Goal: Task Accomplishment & Management: Complete application form

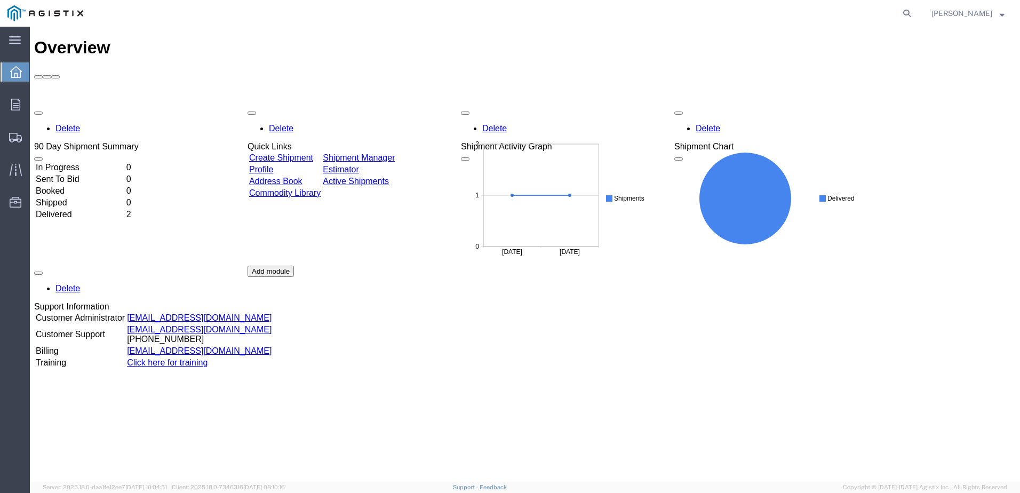
click at [279, 153] on link "Create Shipment" at bounding box center [281, 157] width 64 height 9
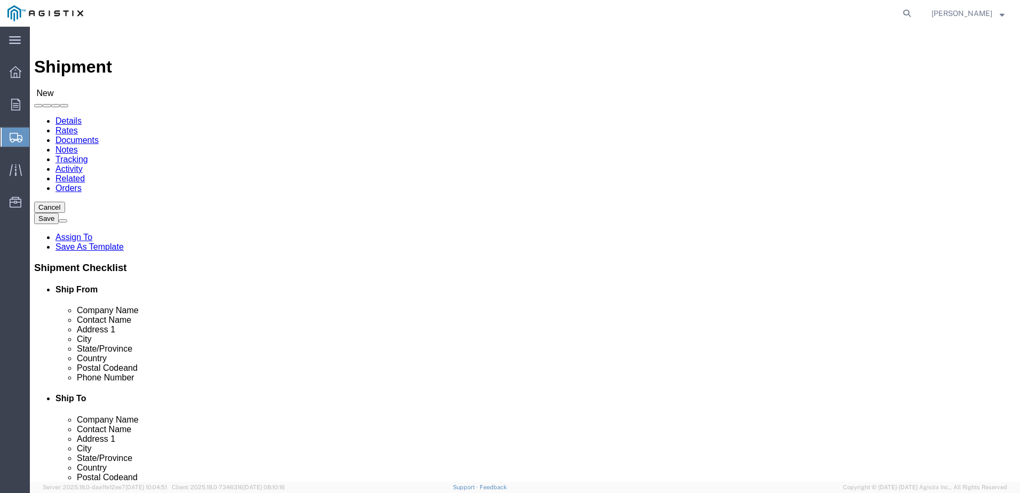
select select
click select "Select American Power Systems, Inc. PG&E"
select select "9596"
click select "Select American Power Systems, Inc. PG&E"
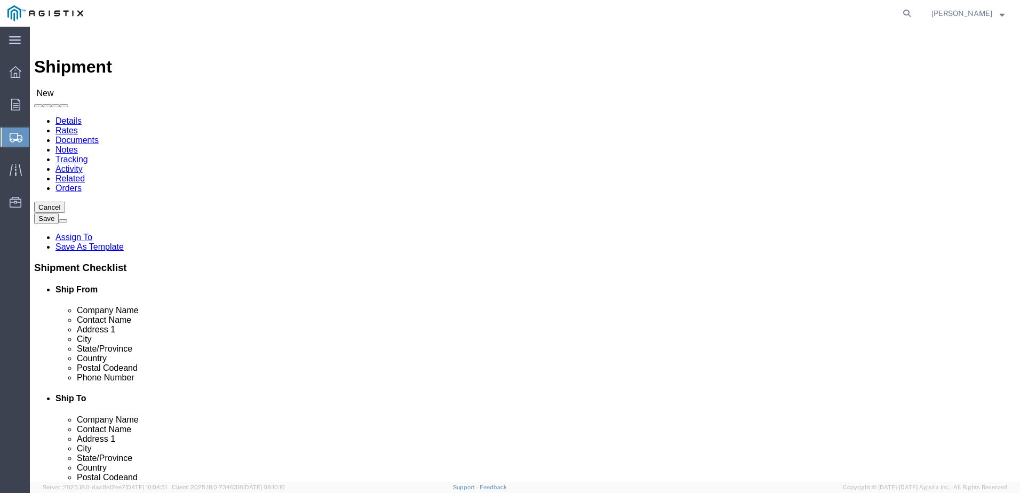
select select "PURCHORD"
select select
click select "Select All Others [GEOGRAPHIC_DATA] [GEOGRAPHIC_DATA] [GEOGRAPHIC_DATA] [GEOGRA…"
select select "23082"
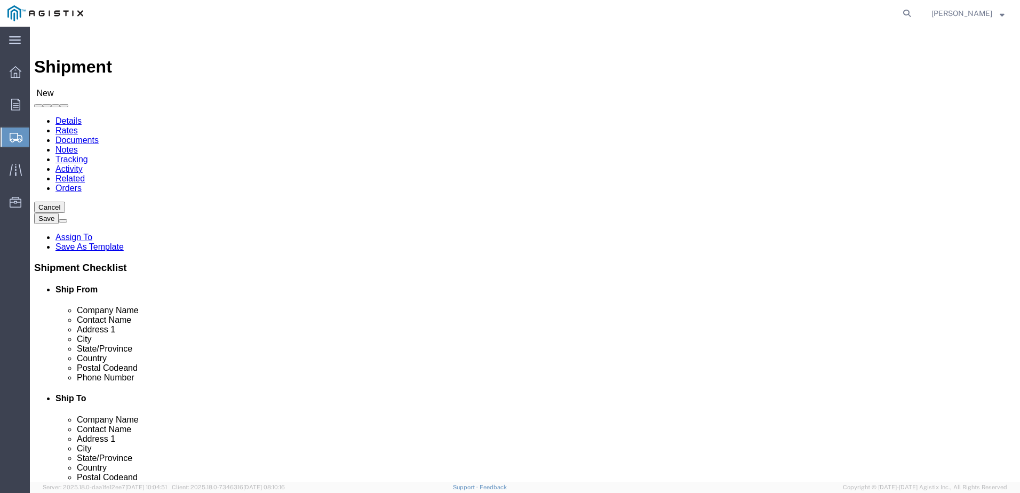
click select "Select All Others [GEOGRAPHIC_DATA] [GEOGRAPHIC_DATA] [GEOGRAPHIC_DATA] [GEOGRA…"
click input "text"
type input "American Power Systems"
type input "[PERSON_NAME]"
type input "[STREET_ADDRESS]"
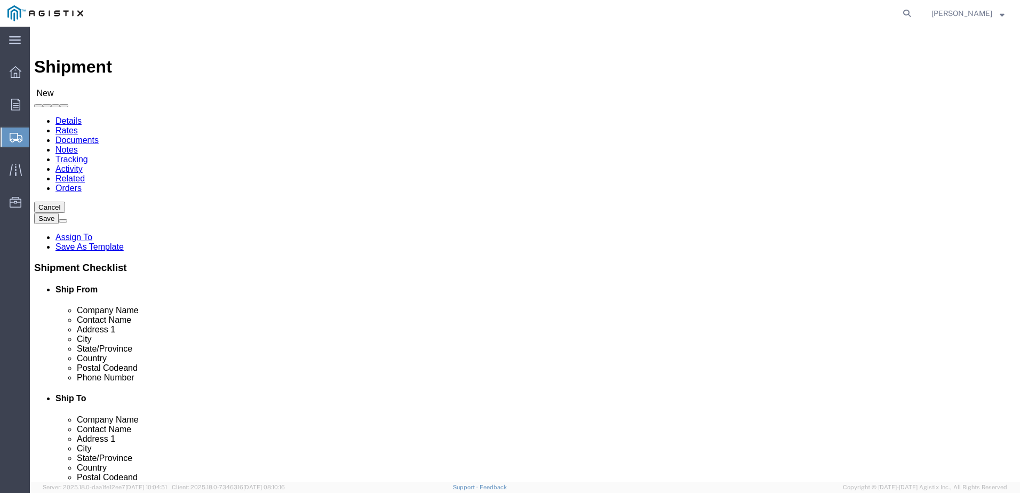
select select
type input "Centennial"
select select
type input "C"
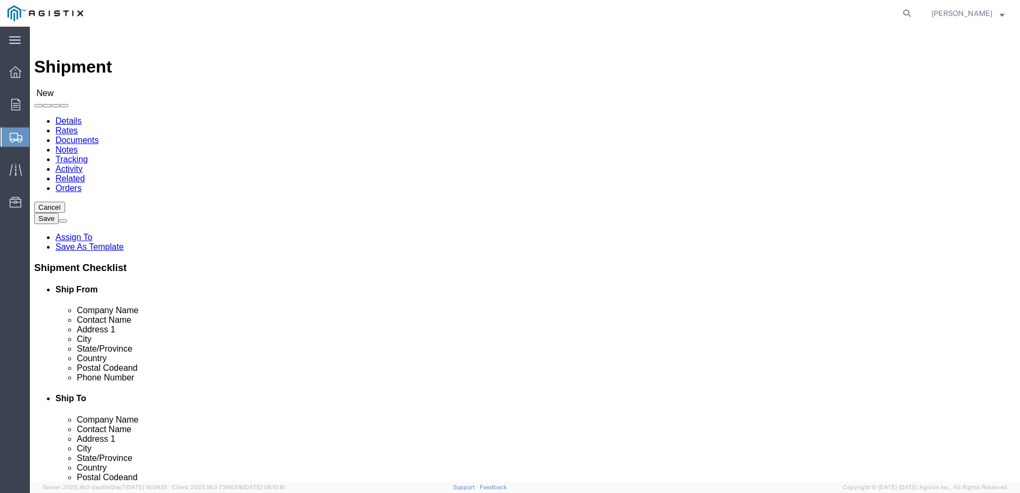
type input "CO"
select select
select select "CO"
click input "text"
type input "80112"
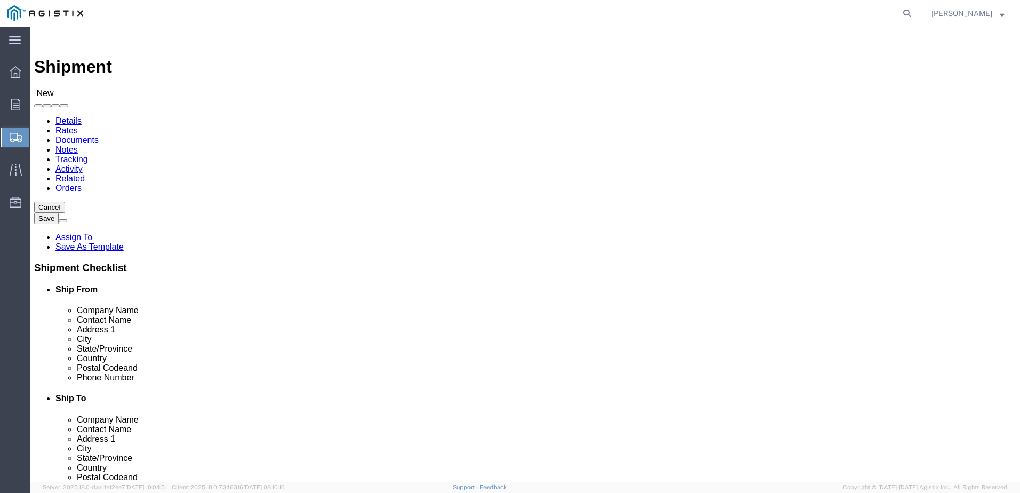
select select
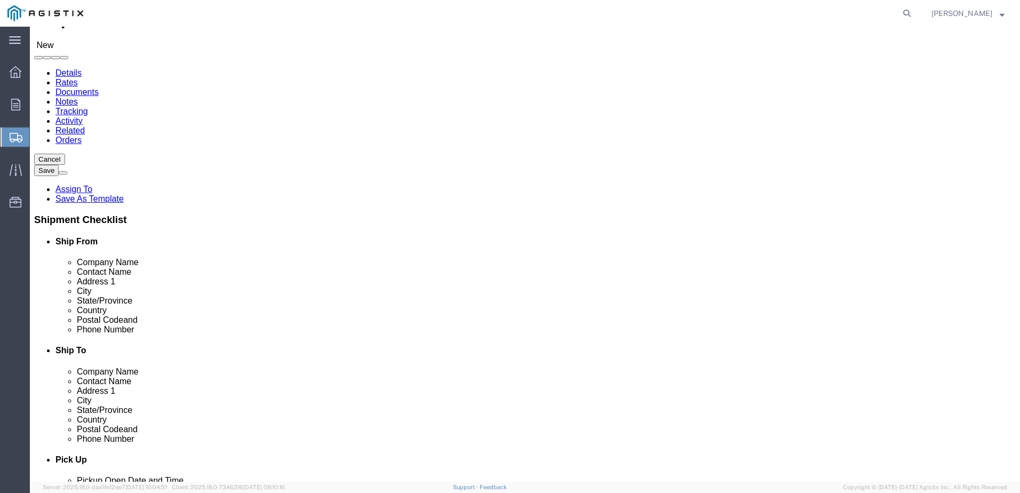
scroll to position [82, 0]
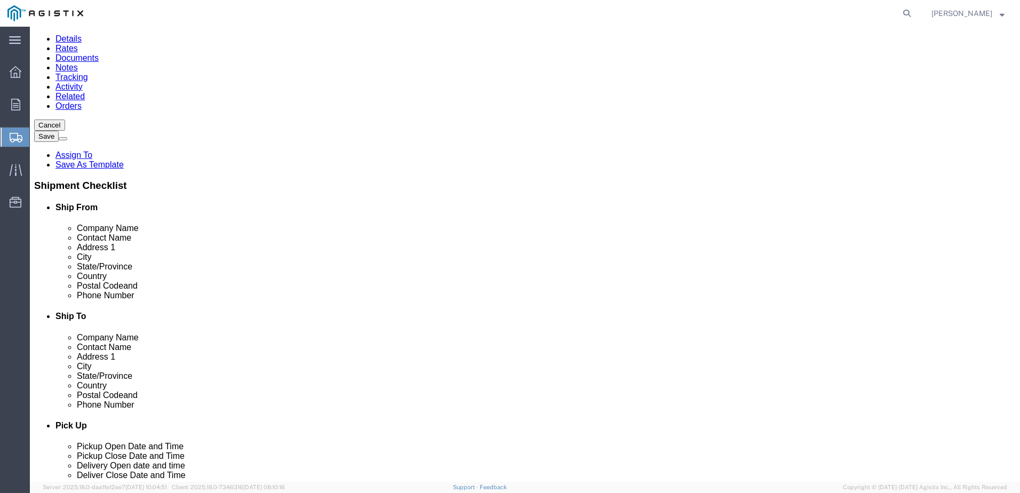
click input "text"
type input "[PHONE_NUMBER]"
click input "text"
type input "PG&E"
type input "[PERSON_NAME]"
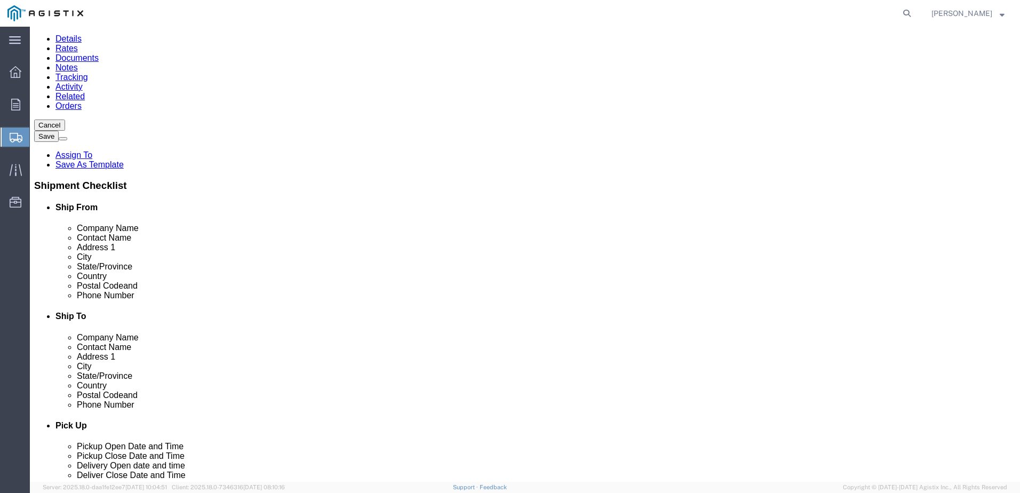
type input "[STREET_ADDRESS]"
select select
type input "[GEOGRAPHIC_DATA]"
select select
type input "C"
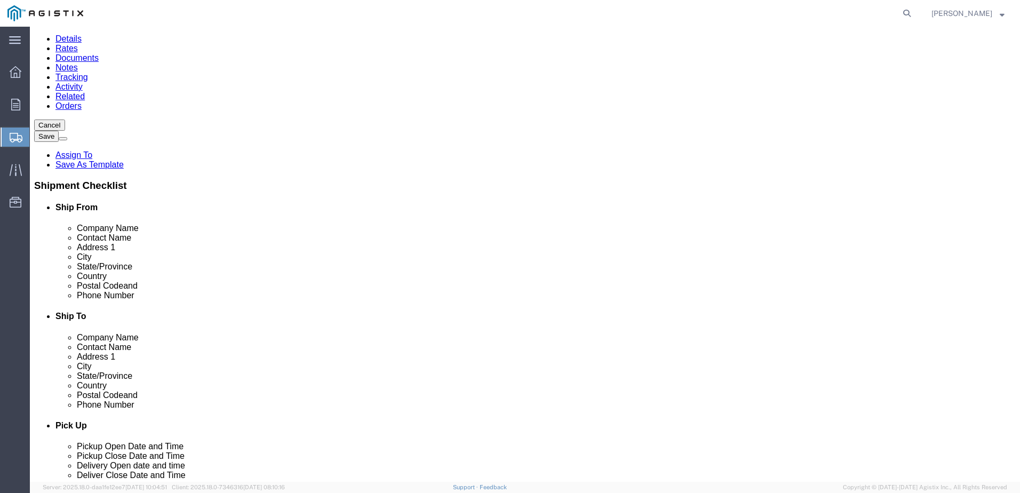
type input "CA"
select select
select select "CA"
click input "Postal Code"
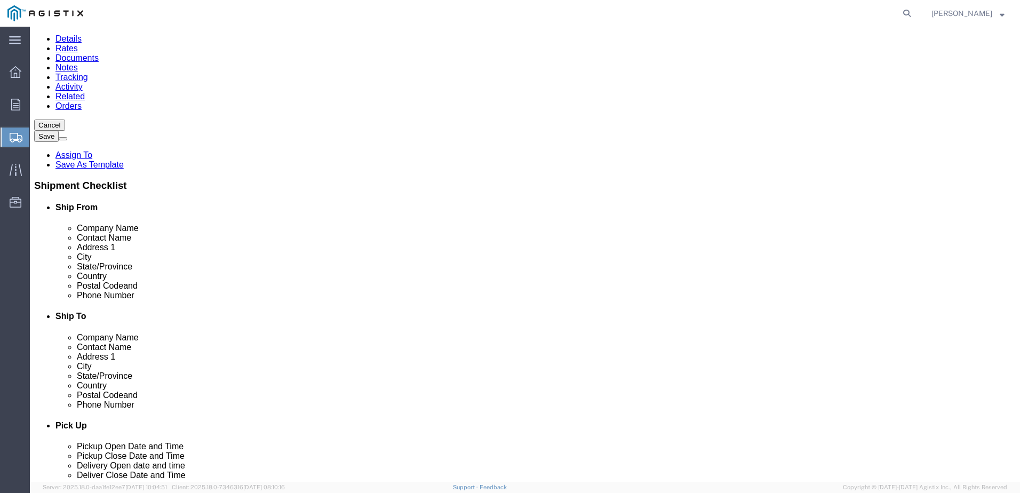
type input "96080"
select select
click input "2092656079"
click input "209-2656079"
type input "[PHONE_NUMBER]"
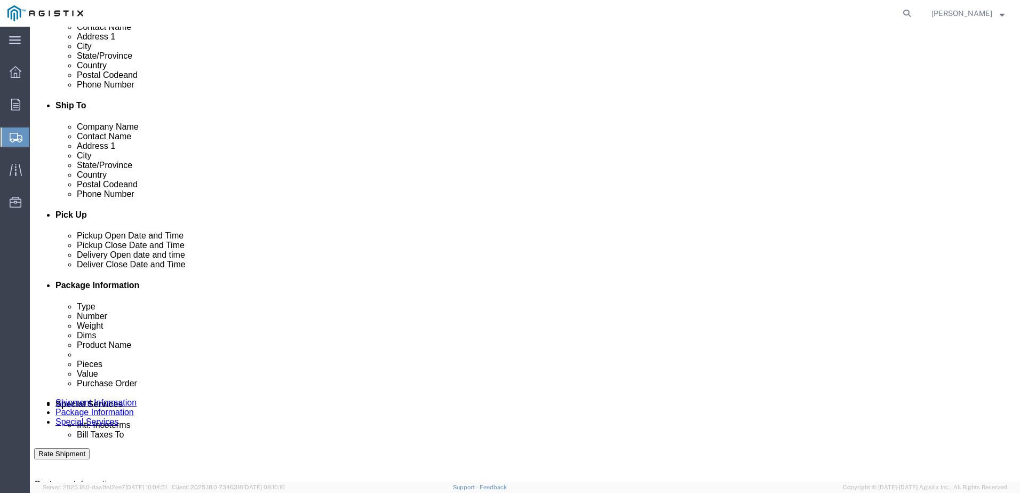
scroll to position [295, 0]
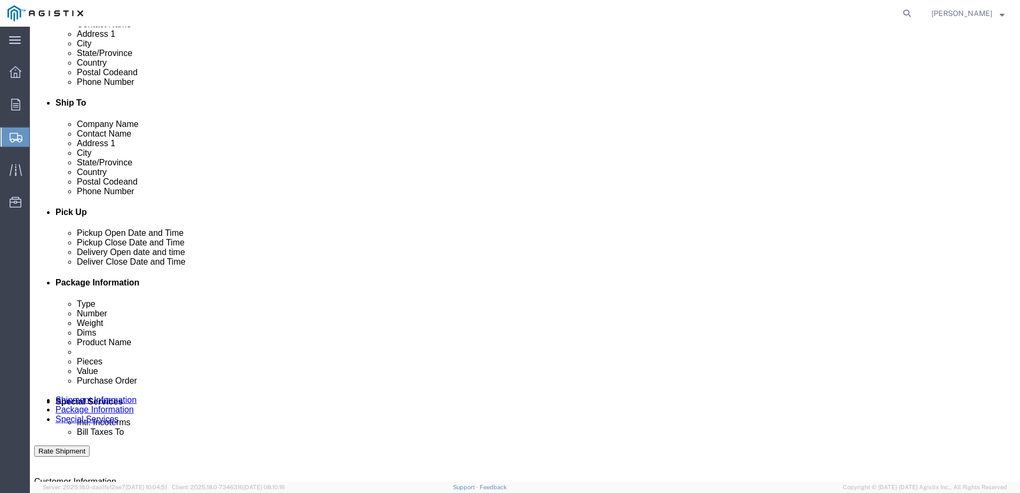
click div "[DATE] 9:00 AM"
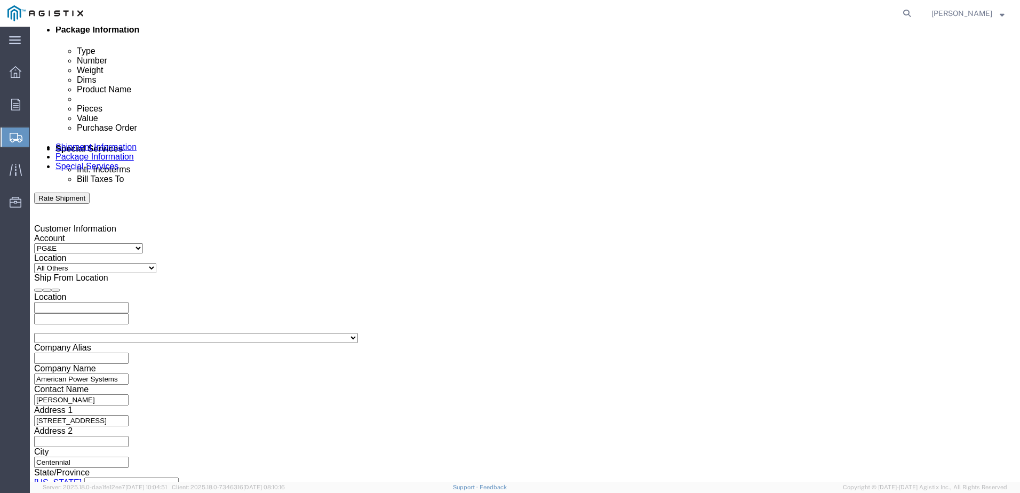
type input "10:00 AM"
click button "Apply"
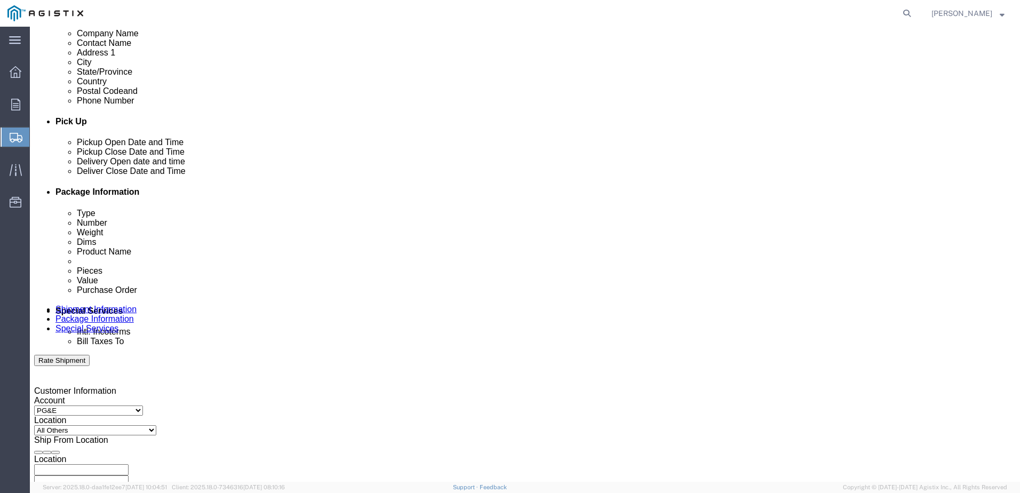
scroll to position [365, 0]
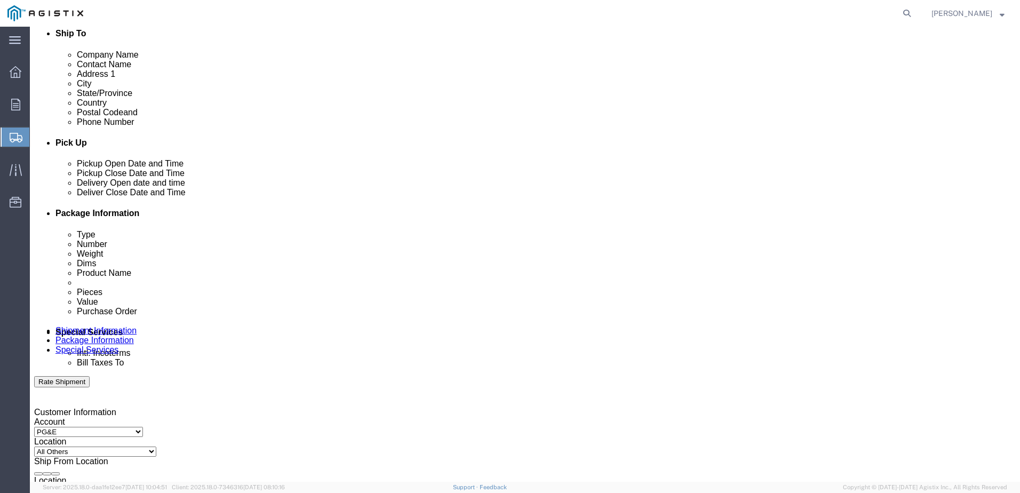
click div "[DATE] 11:00 AM"
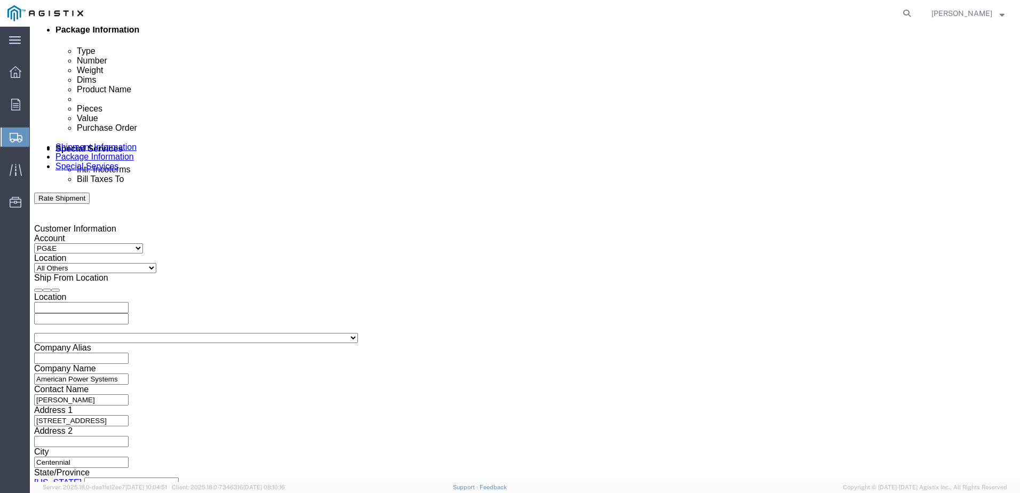
type input "3:30 PM"
click div "Close Time 3:30 PM [DATE] 11:00 AM - [DATE] 11:00 AM Cancel Apply"
click button "Apply"
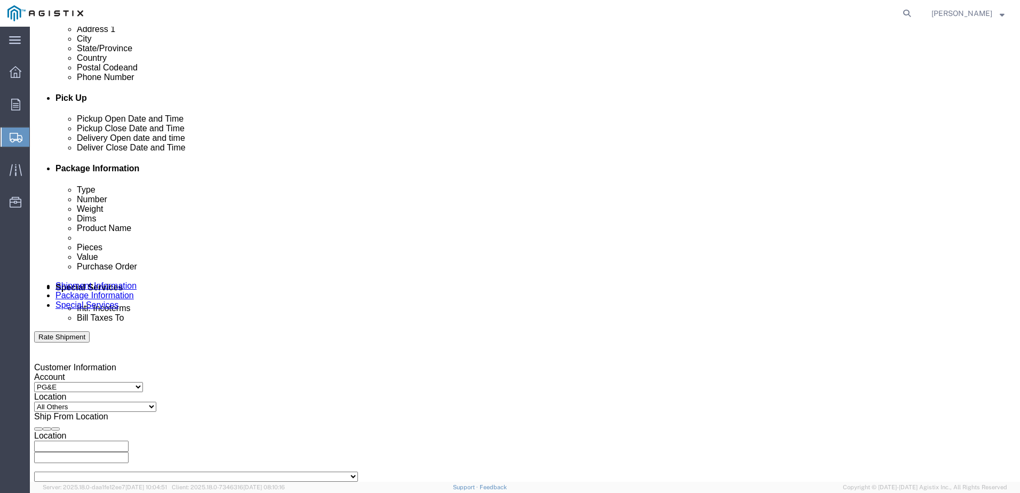
scroll to position [390, 0]
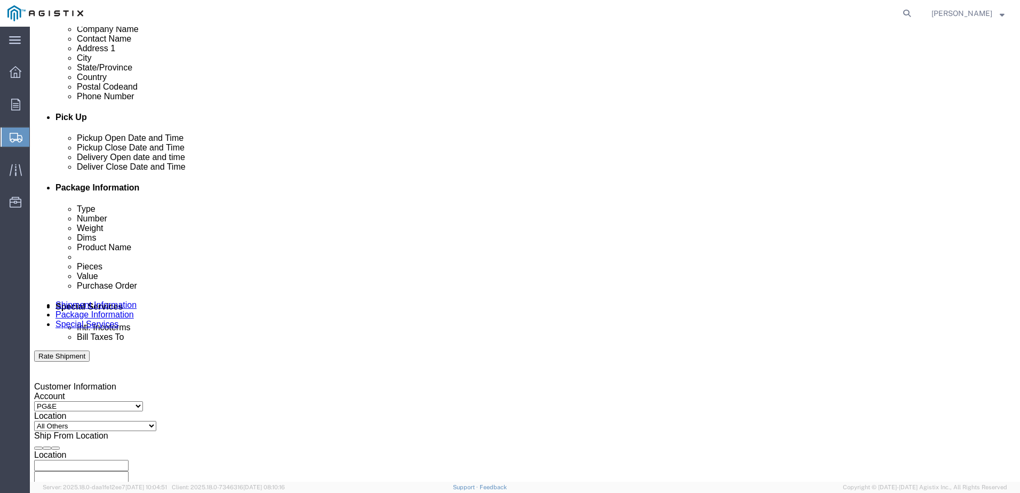
click div
click input "4:30 PM"
type input "9:00 AM"
click button "Apply"
click div
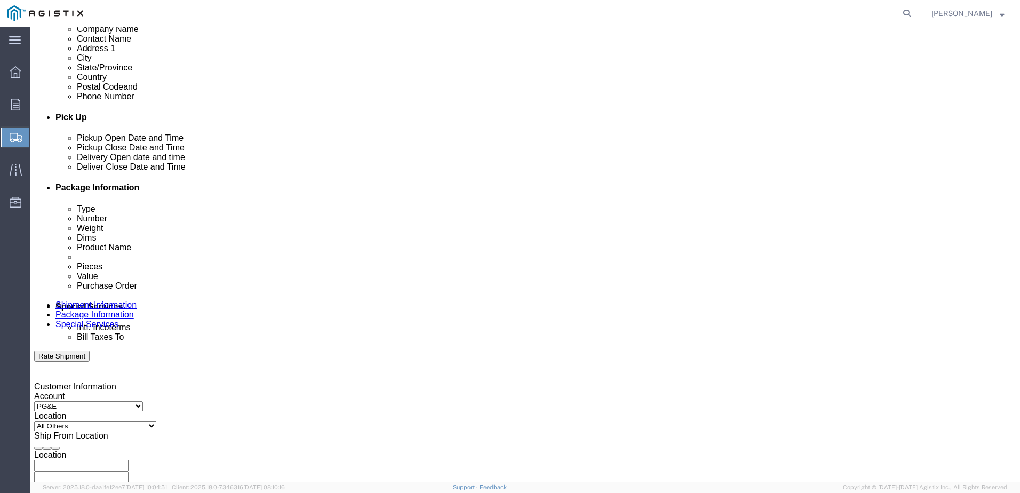
type input "3:00 PM"
click button "Apply"
click input "text"
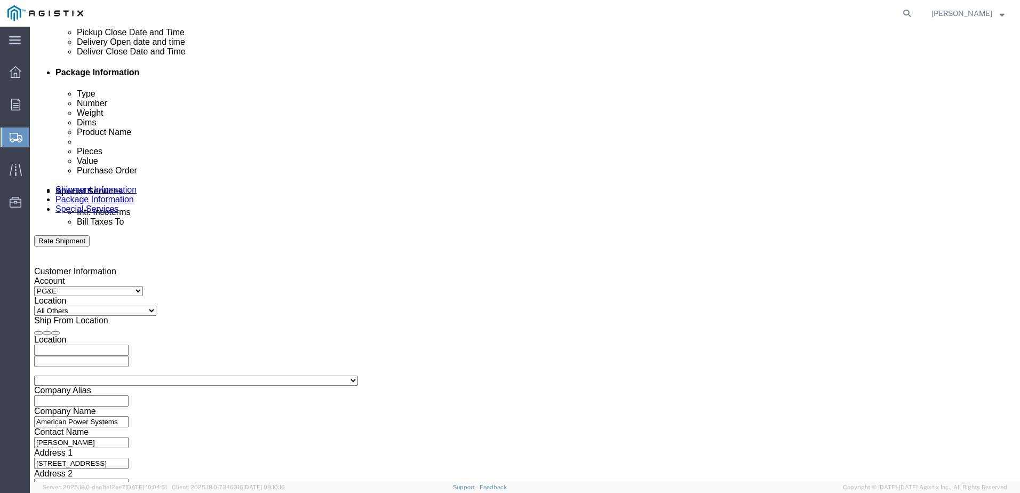
scroll to position [548, 0]
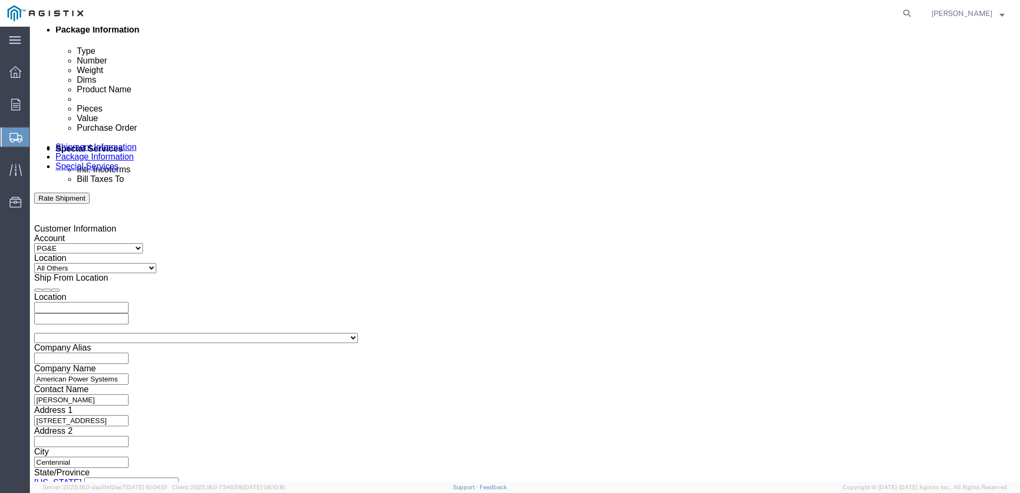
type input "2701238586"
click button "Continue"
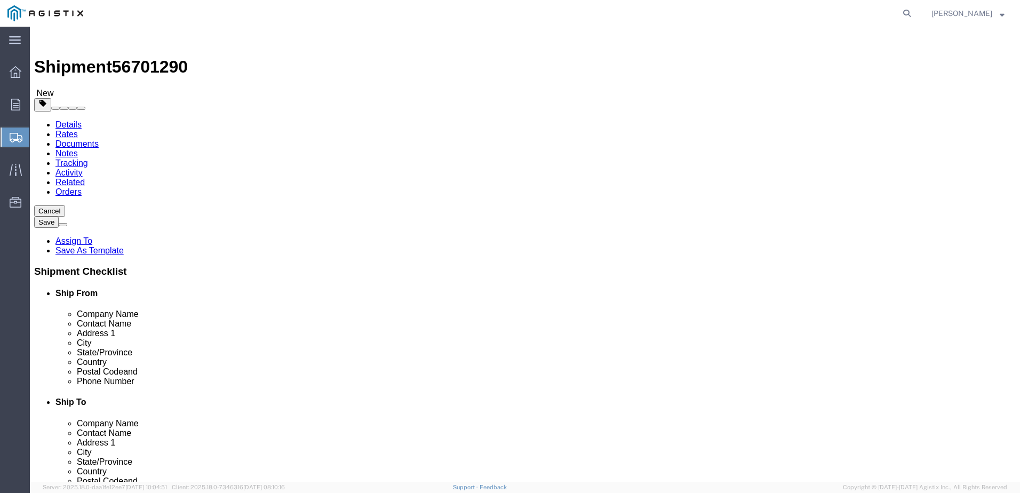
click select "Select Bulk Bundle(s) Cardboard Box(es) Carton(s) Crate(s) Drum(s) (Fiberboard)…"
select select "PSNS"
click select "Select Bulk Bundle(s) Cardboard Box(es) Carton(s) Crate(s) Drum(s) (Fiberboard)…"
click input "text"
type input "8"
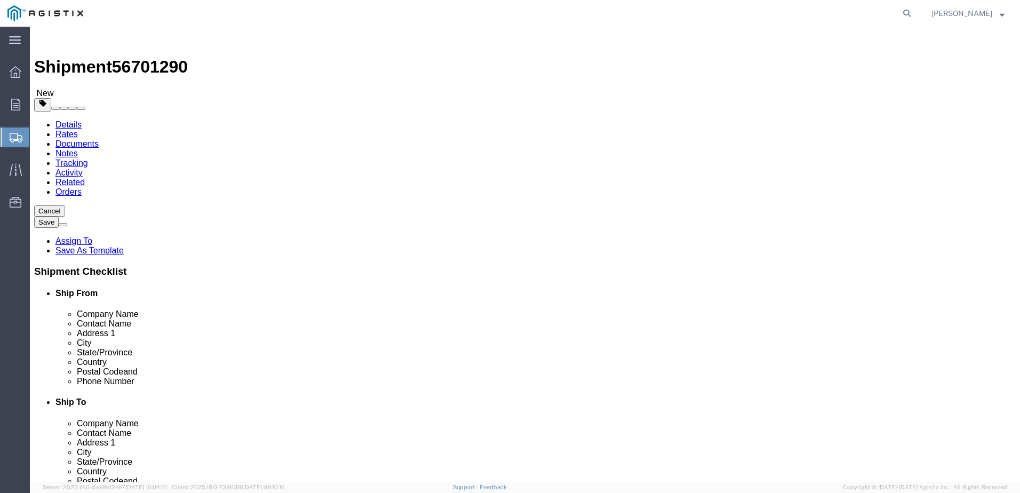
type input "4"
type input "43"
type input "38"
type input "27"
type input "861"
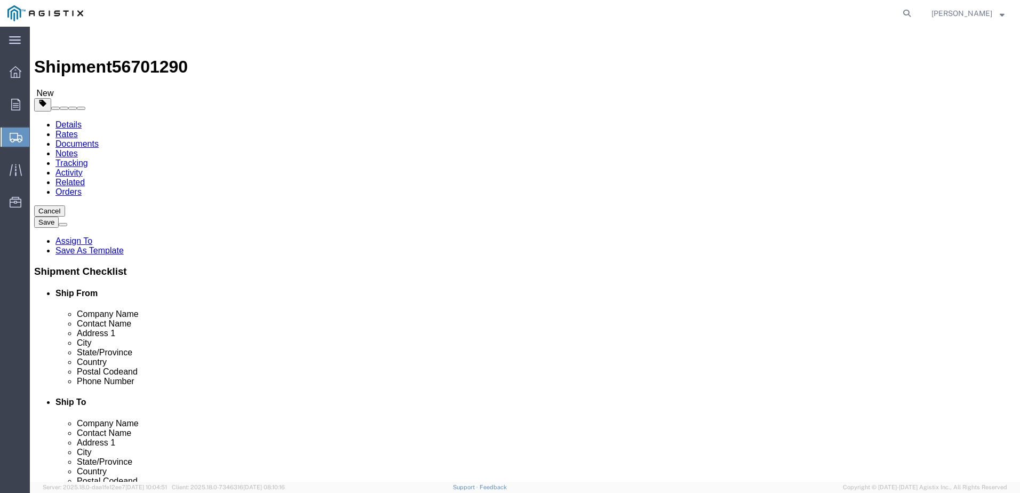
click link "Add Content"
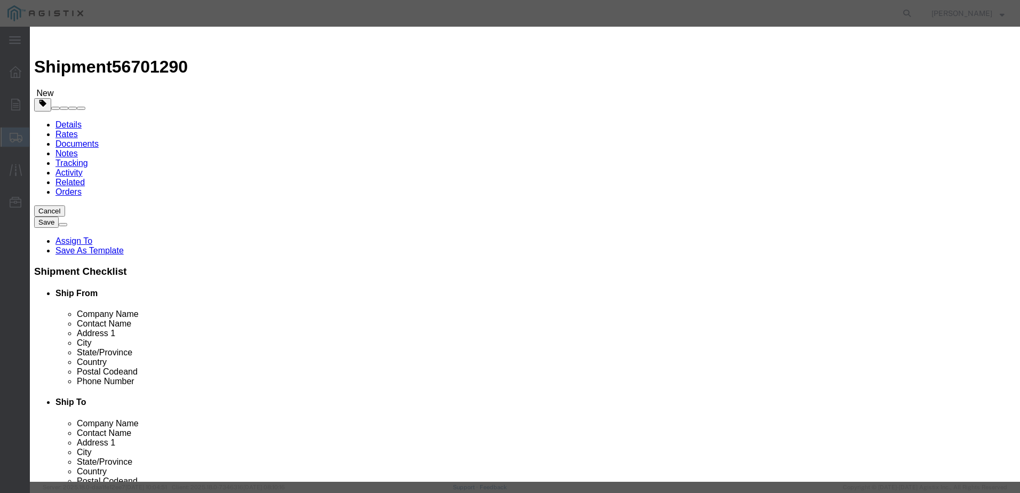
click input "text"
type input "Batteries"
type input "5148"
drag, startPoint x: 319, startPoint y: 103, endPoint x: 304, endPoint y: 105, distance: 15.5
click input "0"
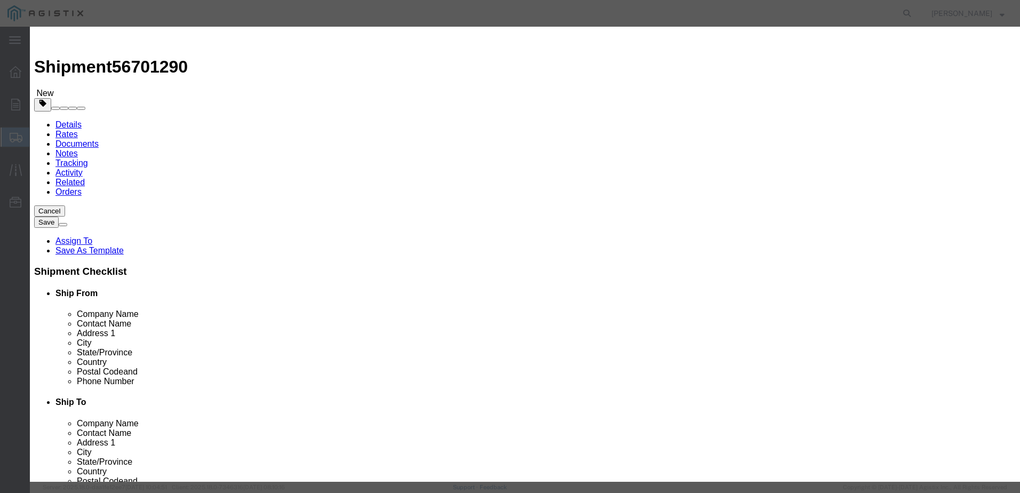
type input "8"
type input "41184"
type input "429.00"
select select "USD"
click select "Select 50 55 60 65 70 85 92.5 100 125 175 250 300 400"
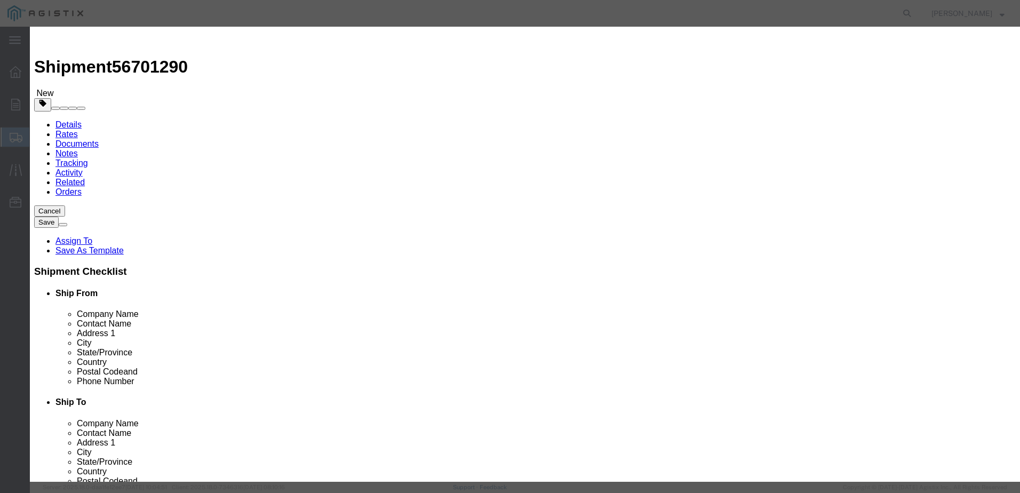
select select "60"
click select "Select 50 55 60 65 70 85 92.5 100 125 175 250 300 400"
click textarea
type textarea "(8) TEL12-125"
click button "Save & Close"
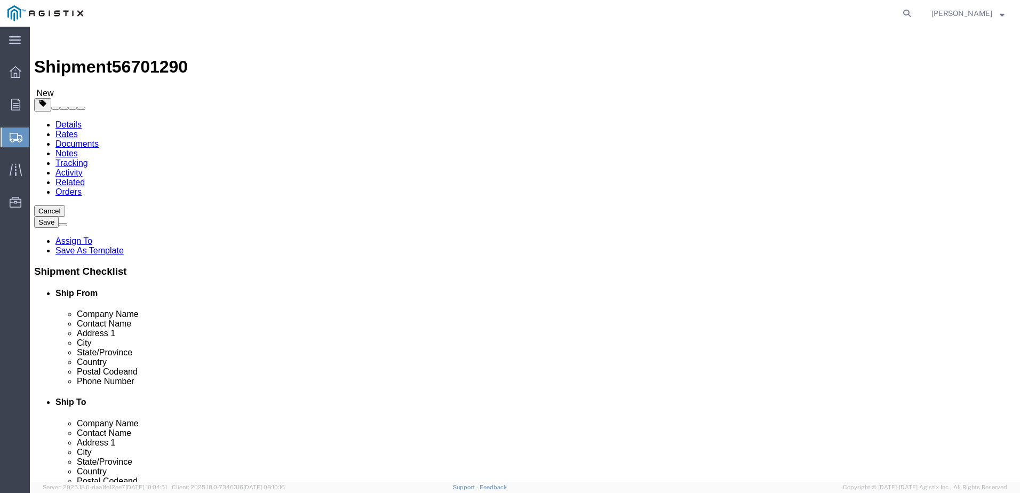
click dd "429.00 USD"
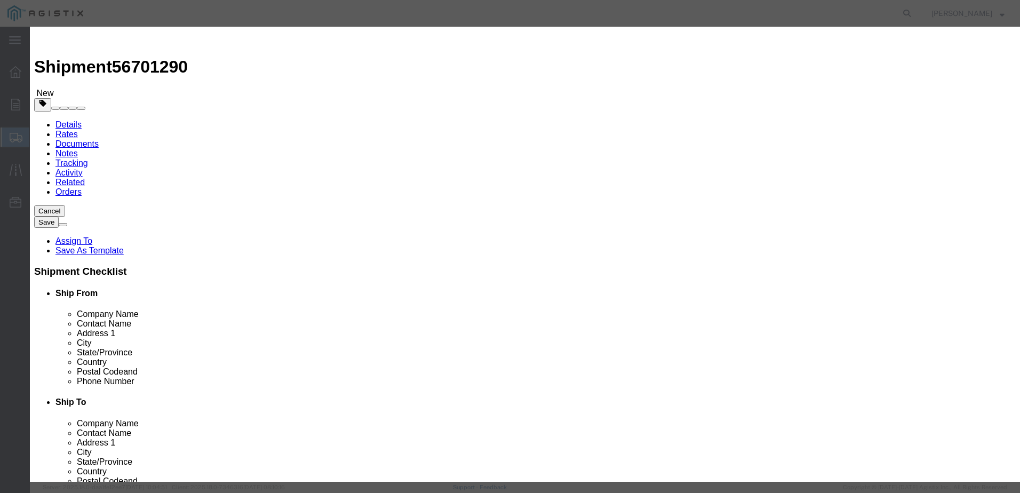
drag, startPoint x: 339, startPoint y: 122, endPoint x: 305, endPoint y: 117, distance: 34.5
click div "429.00"
type input "3432.00"
click button "Save & Close"
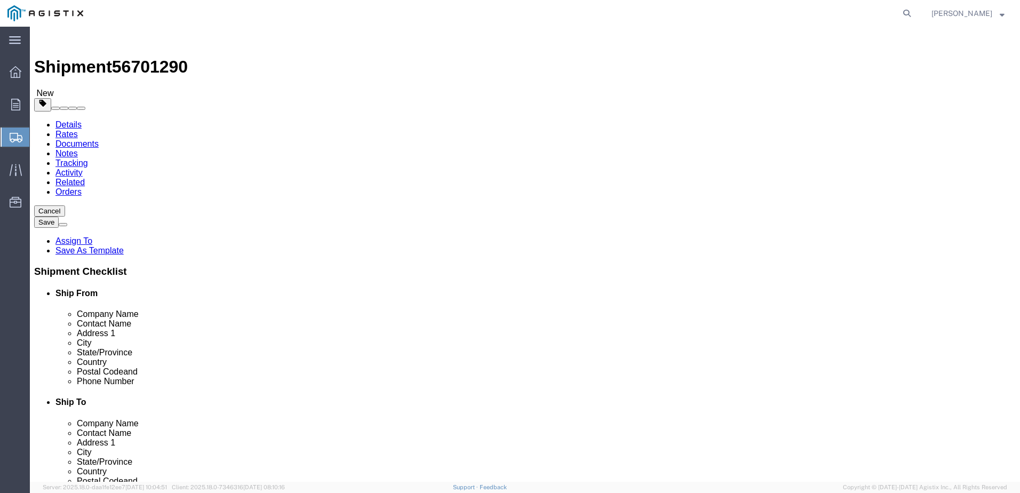
click button "Rate Shipment"
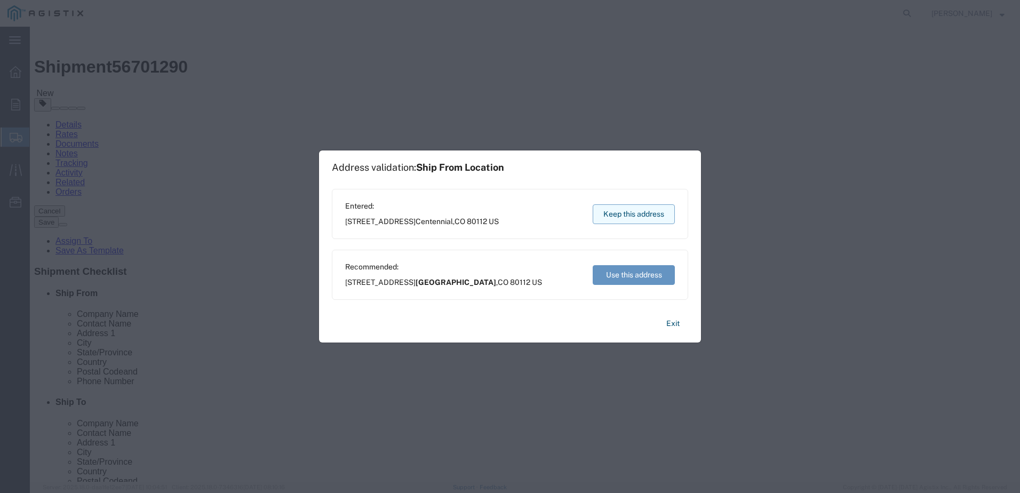
click at [626, 217] on button "Keep this address" at bounding box center [633, 214] width 82 height 20
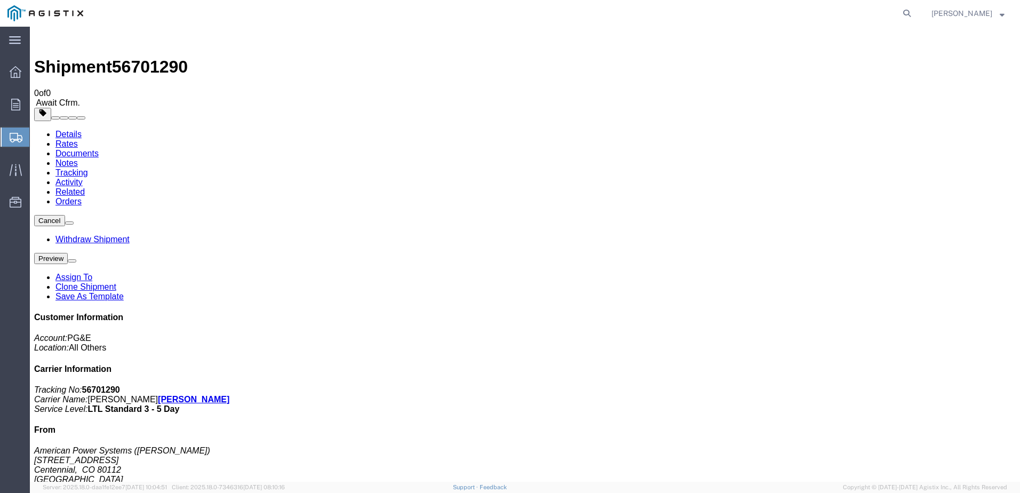
click at [20, 76] on icon at bounding box center [16, 72] width 12 height 12
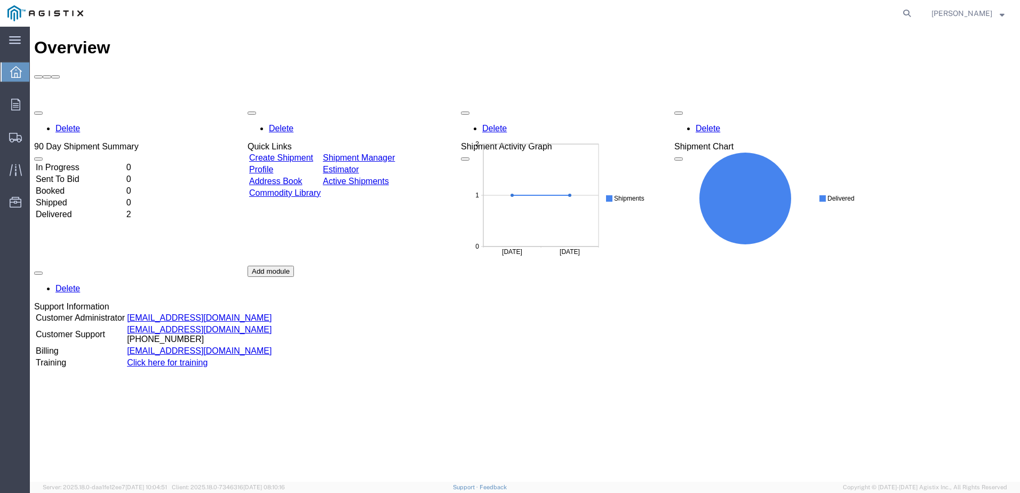
click at [272, 153] on link "Create Shipment" at bounding box center [281, 157] width 64 height 9
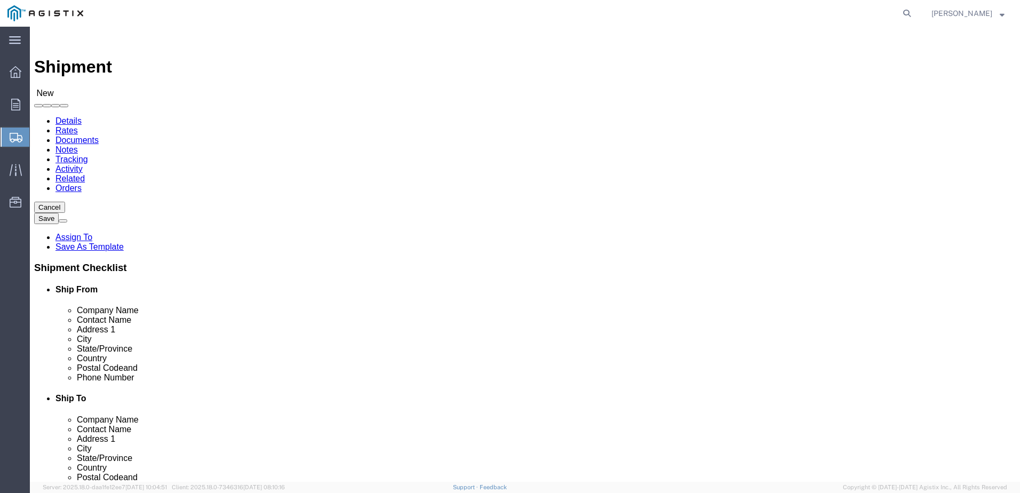
click select "Select American Power Systems, Inc. PG&E"
select select "9596"
click select "Select American Power Systems, Inc. PG&E"
select select "PURCHORD"
select select
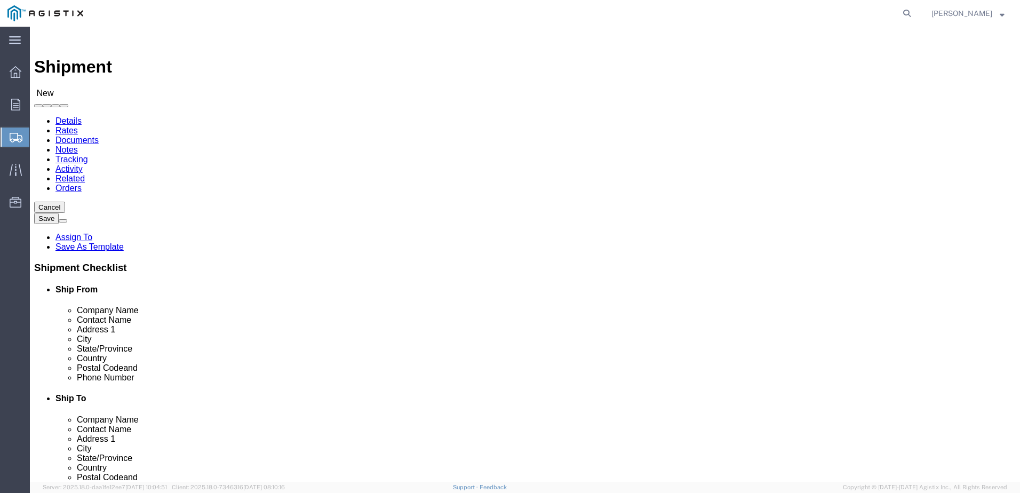
select select
click select "Select All Others [GEOGRAPHIC_DATA] [GEOGRAPHIC_DATA] [GEOGRAPHIC_DATA] [GEOGRA…"
select select "23082"
click select "Select All Others [GEOGRAPHIC_DATA] [GEOGRAPHIC_DATA] [GEOGRAPHIC_DATA] [GEOGRA…"
click input "text"
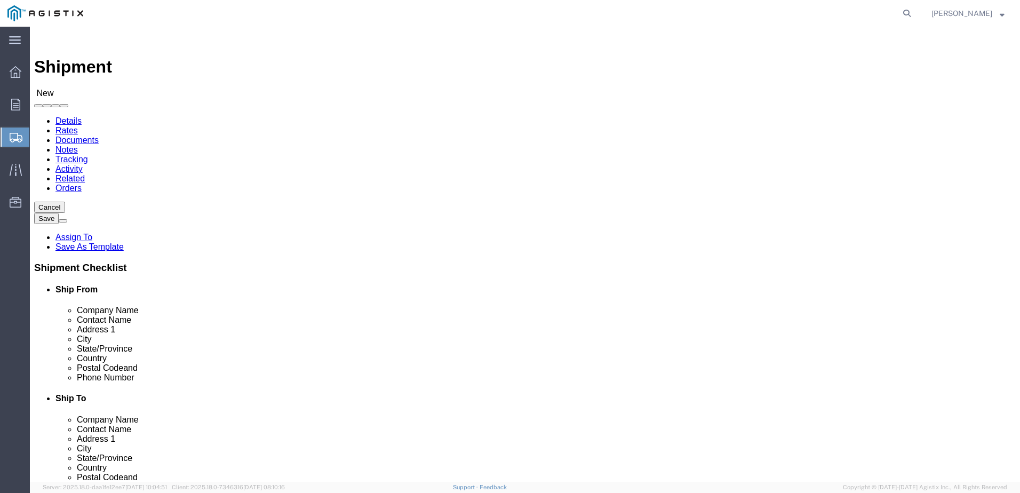
type input "American Power Systems"
type input "[PERSON_NAME]"
type input "[STREET_ADDRESS]"
type input "Centennial"
type input "C"
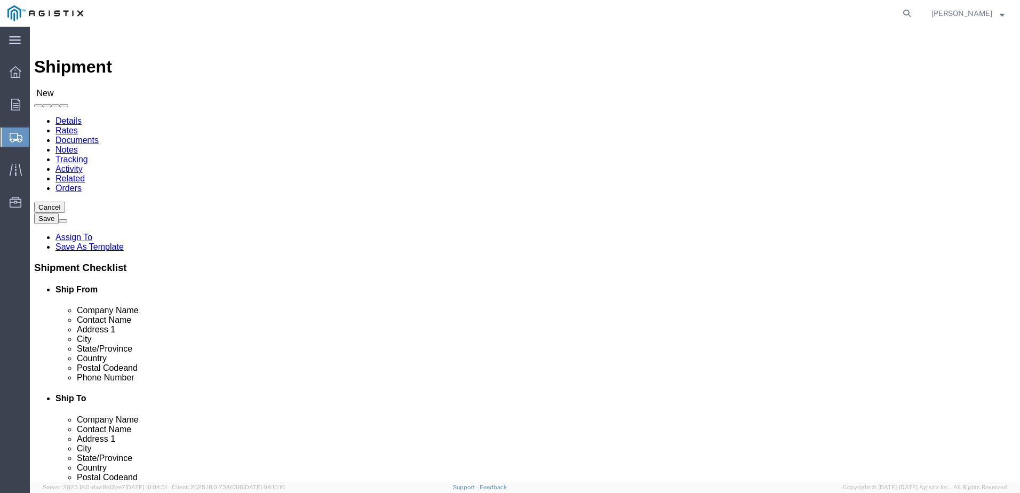
type input "CO"
click div "Location My Profile Location [GEOGRAPHIC_DATA][PERSON_NAME][GEOGRAPHIC_DATA] [G…"
click input "text"
type input "80112"
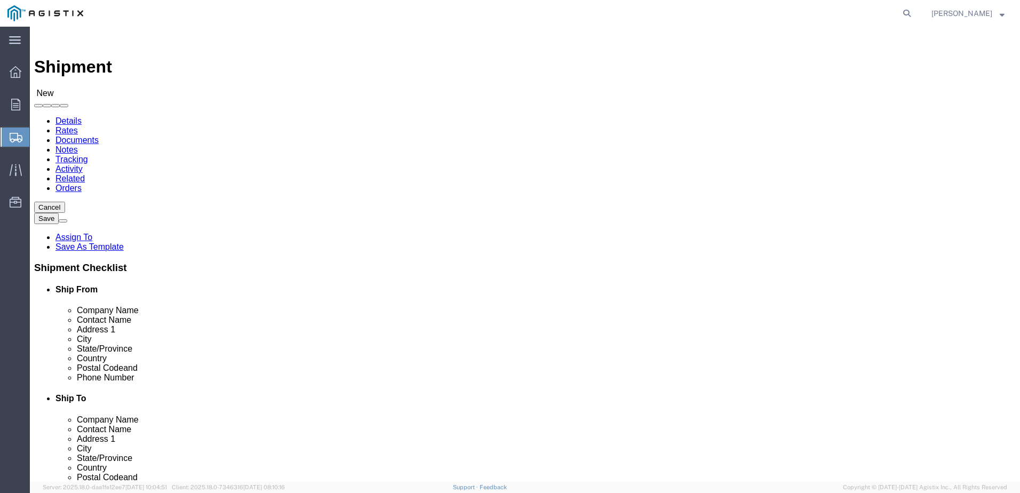
click input "text"
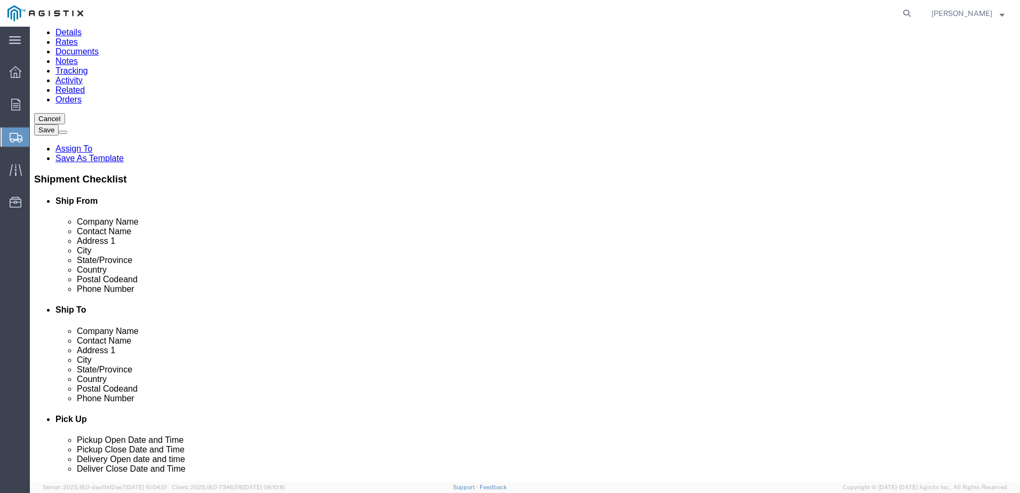
scroll to position [95, 0]
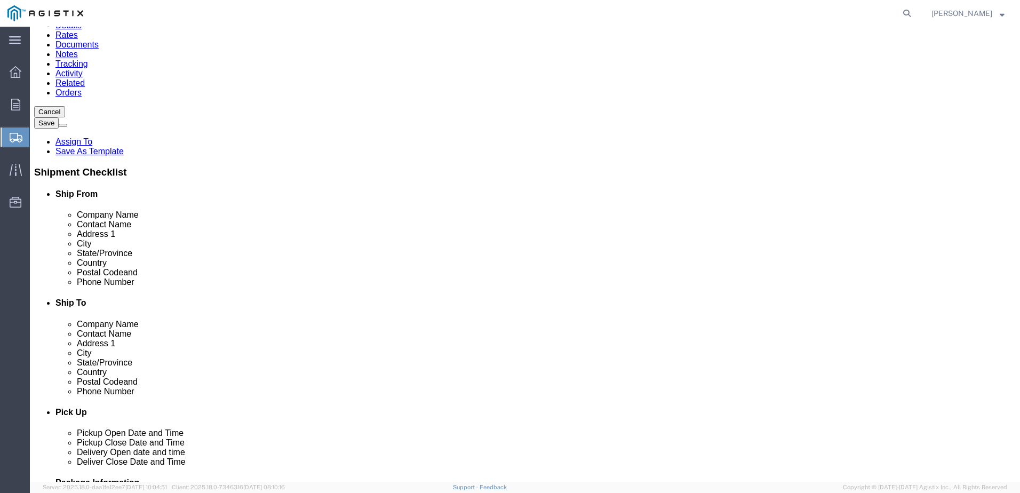
type input "[PHONE_NUMBER]"
click input "text"
type input "PG&E"
type input "[PERSON_NAME]"
type input "[STREET_ADDRESS][PERSON_NAME]"
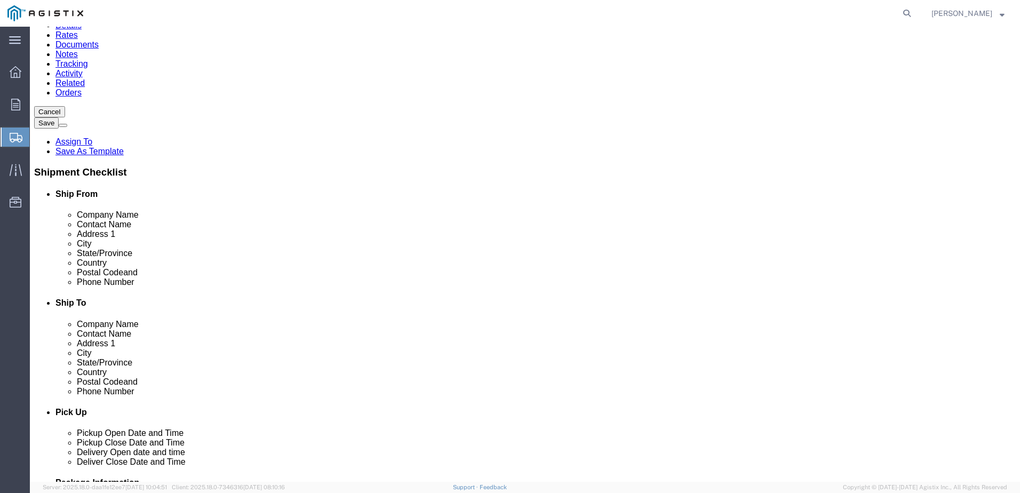
type input "Auburn"
type input "C"
type input "CA"
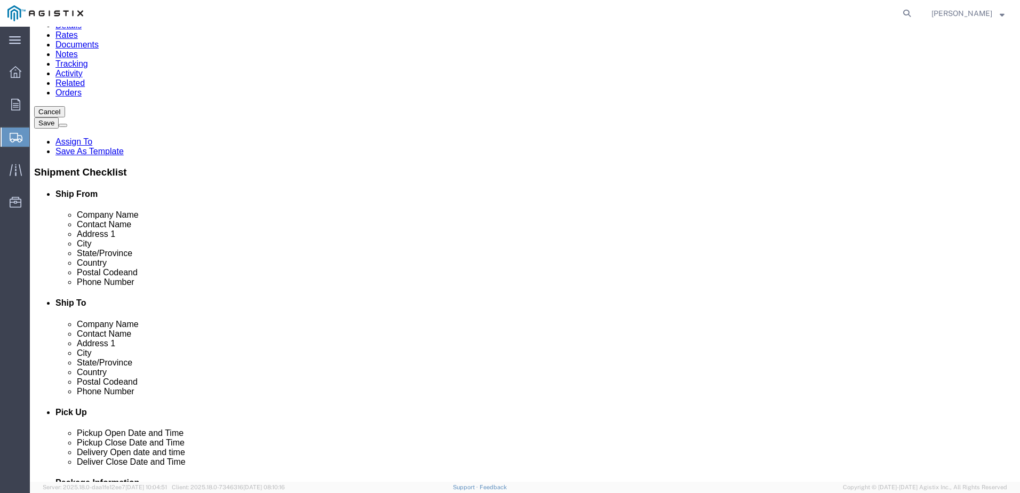
click input "Postal Code"
type input "95602"
click input "text"
type input "[PHONE_NUMBER]"
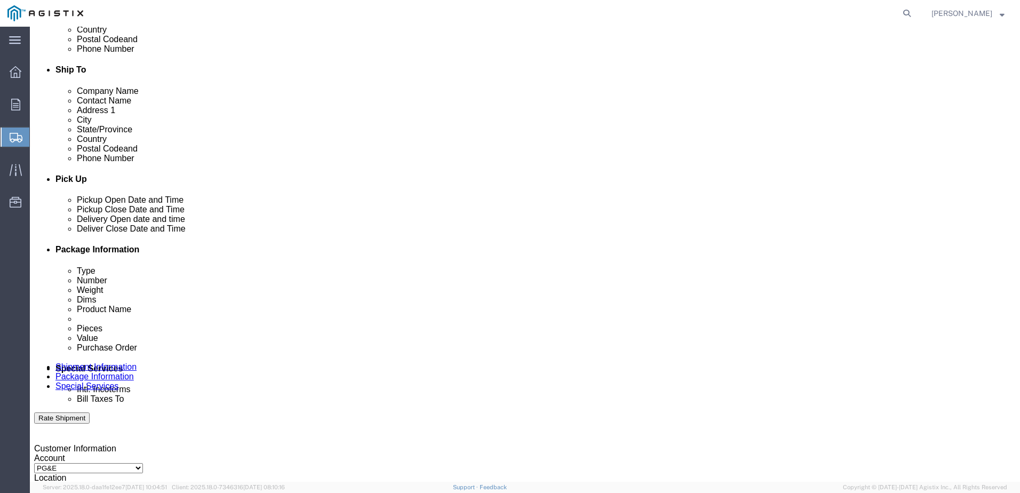
scroll to position [345, 0]
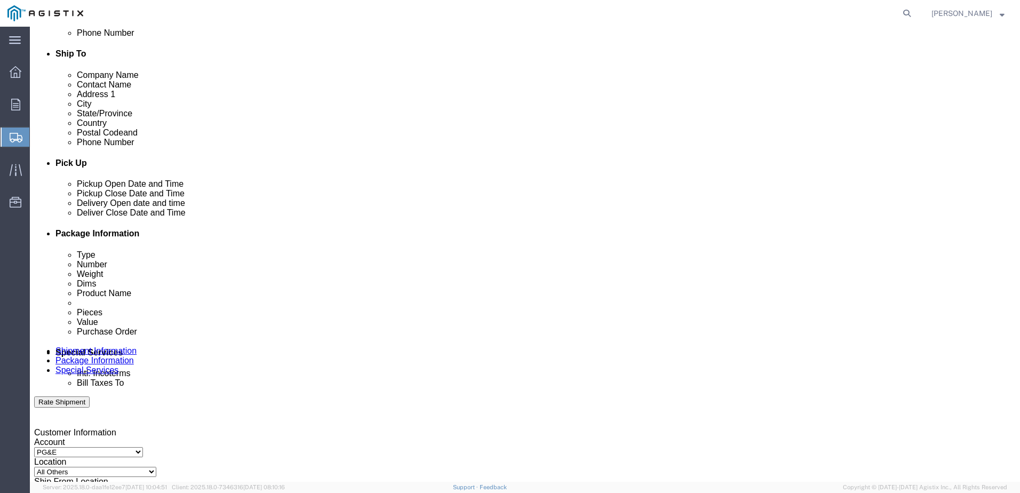
click div "[DATE] 9:00 AM"
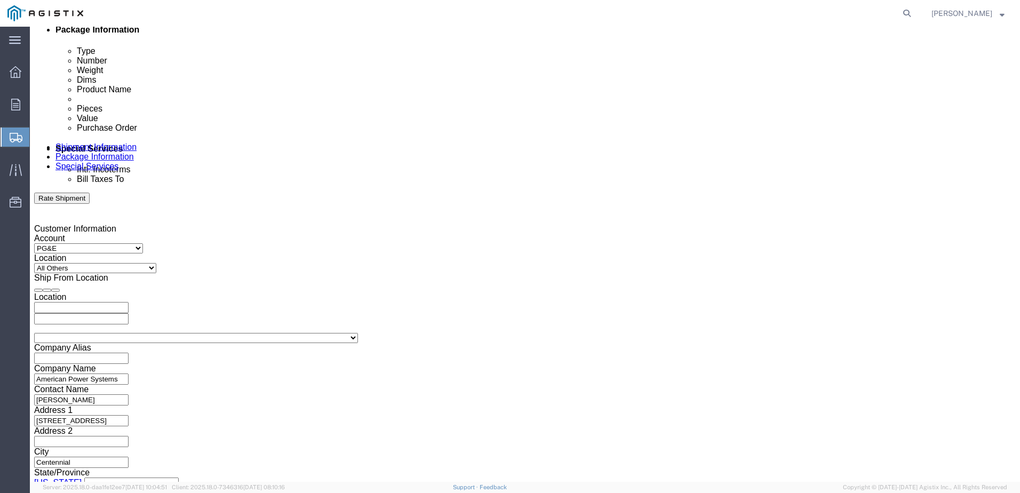
type input "11:00 AM"
click button "Apply"
click div "Leg 1 Mode Select Air Less than Truckload Multi-Leg Ocean Freight Rail Small Pa…"
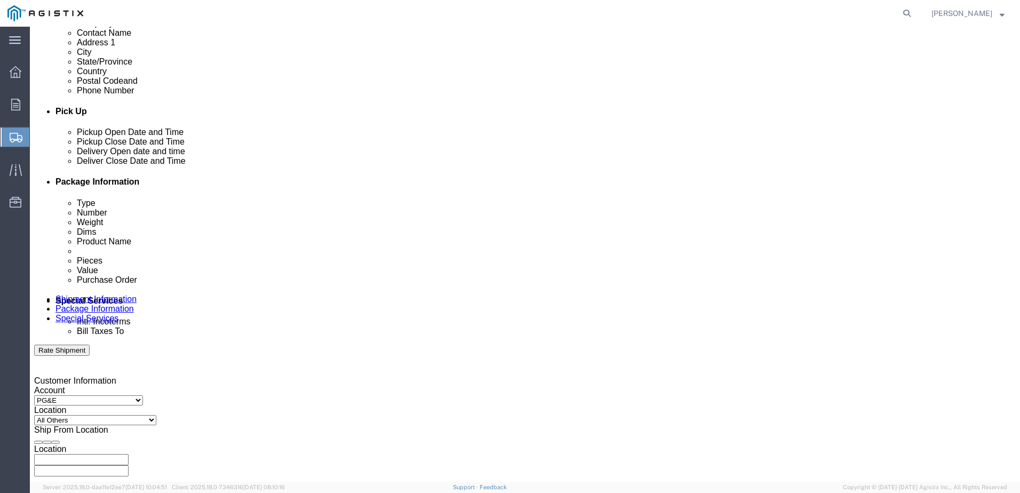
scroll to position [370, 0]
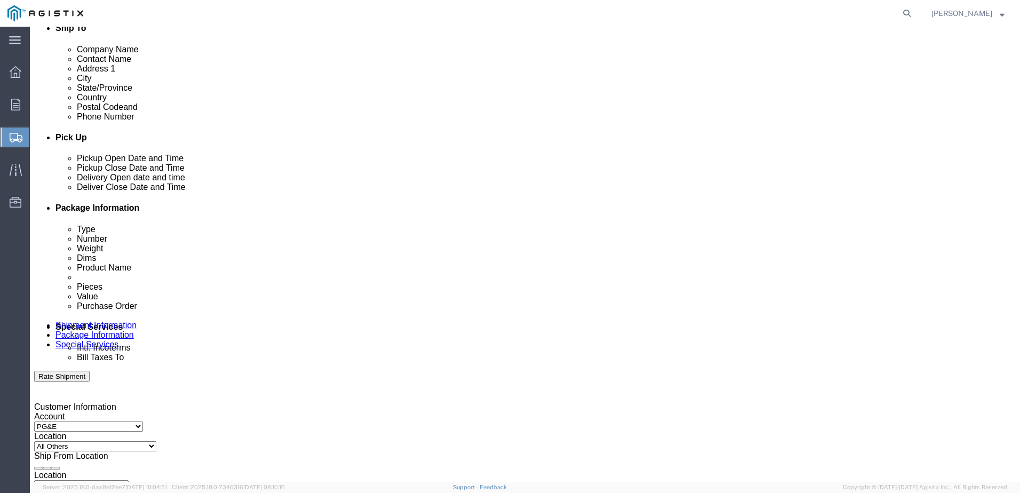
click div "[DATE] 12:00 PM"
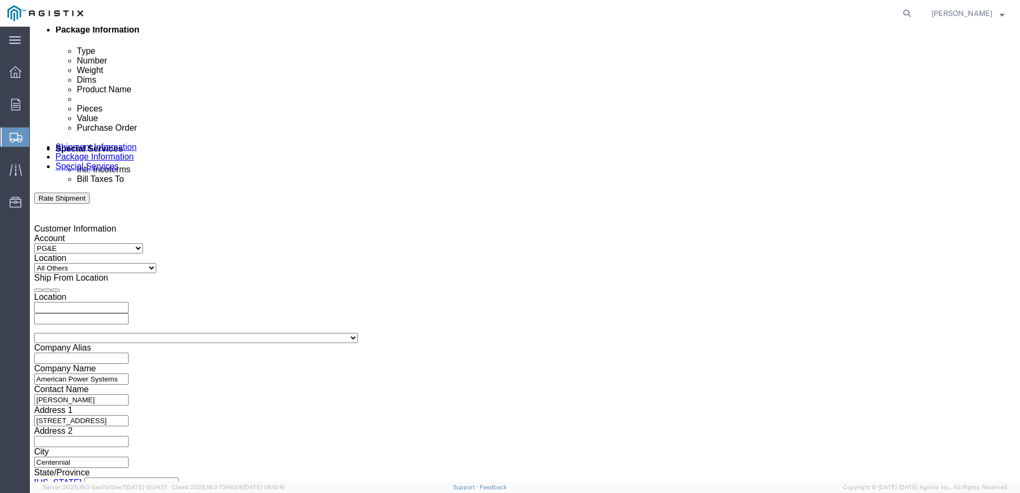
type input "3:30 PM"
click button "Apply"
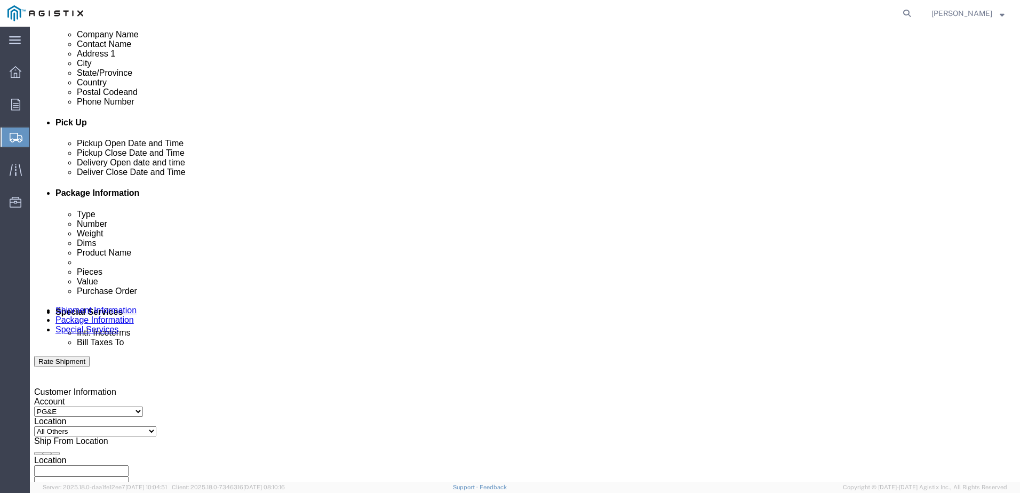
scroll to position [382, 0]
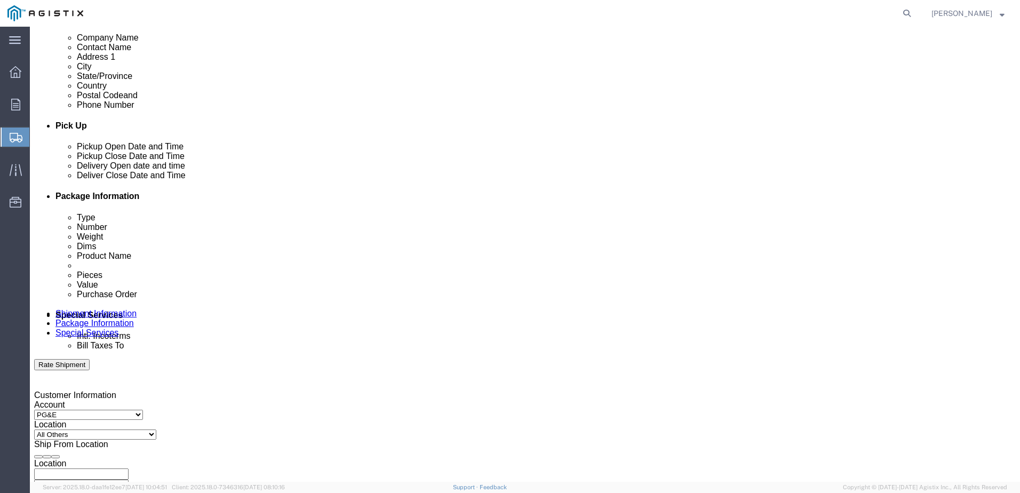
click div
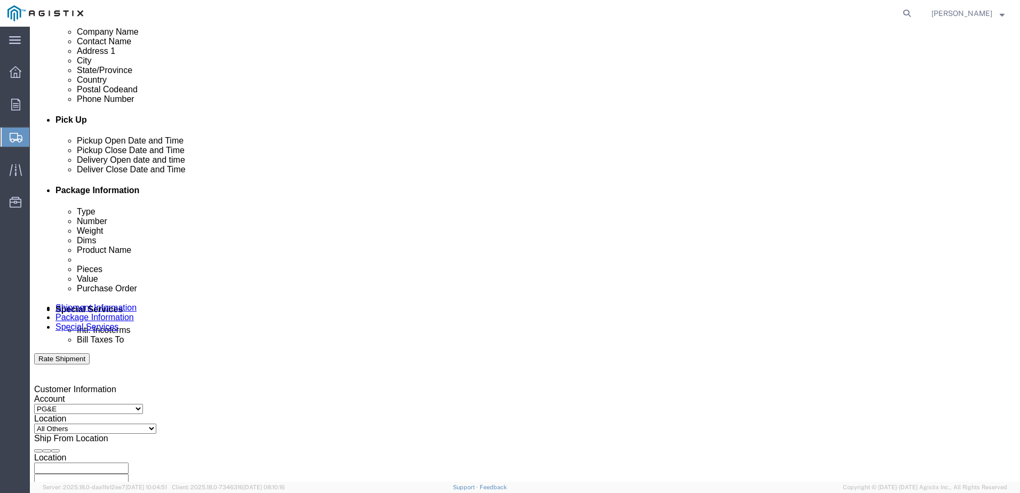
click input "4:30 PM"
type input "9:00 AM"
click button "Apply"
click div
type input "3:30 PM"
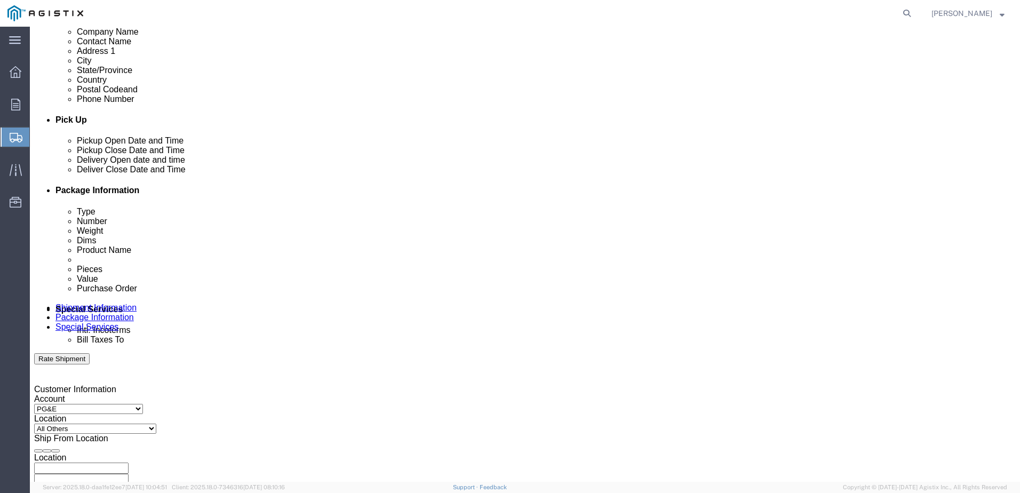
click button "Apply"
click input "text"
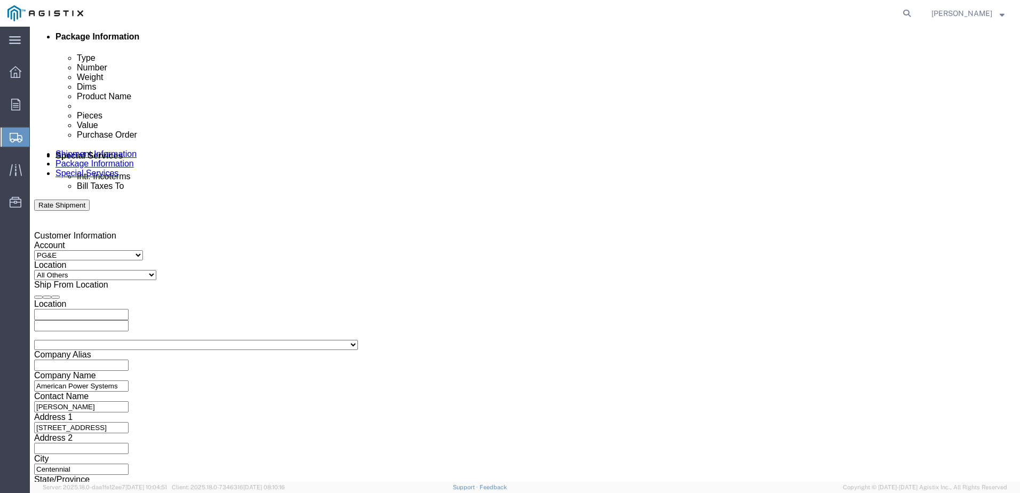
scroll to position [548, 0]
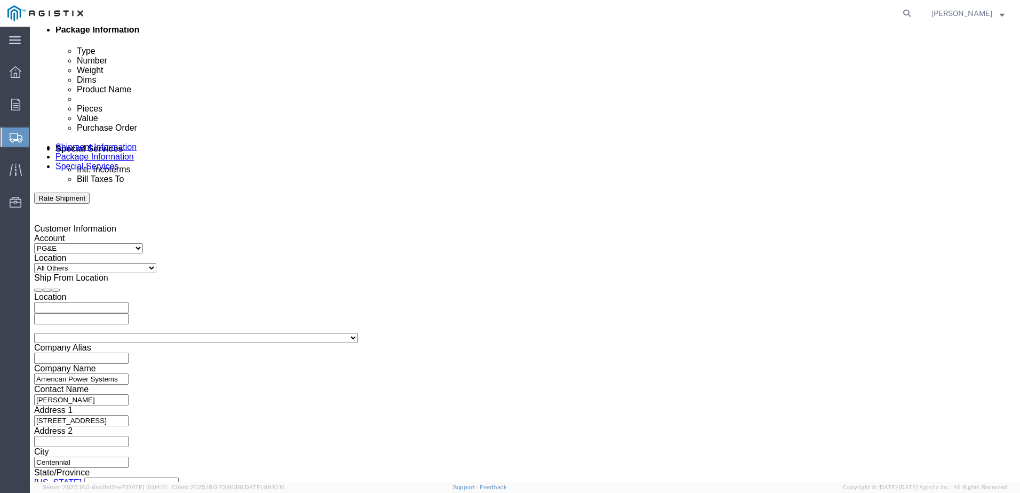
type input "2701238588"
click button "Continue"
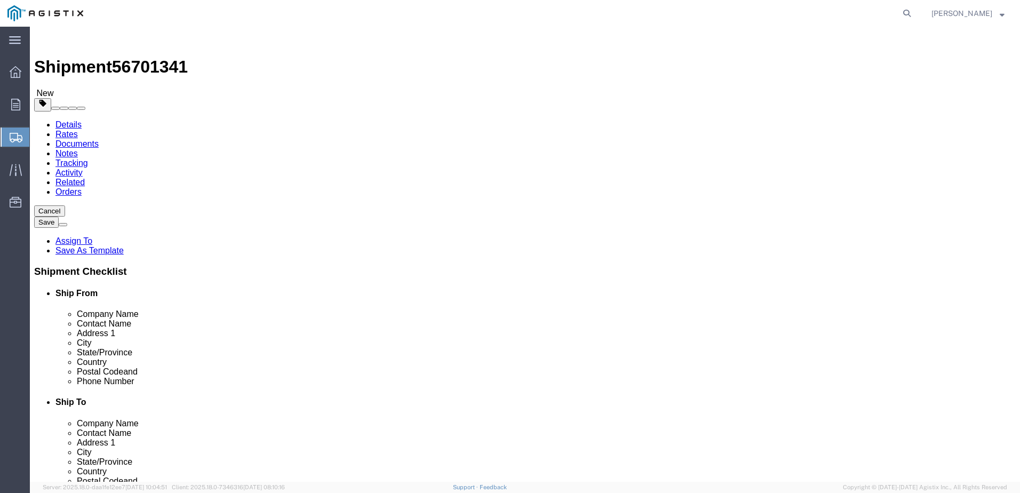
click select "Select Bulk Bundle(s) Cardboard Box(es) Carton(s) Crate(s) Drum(s) (Fiberboard)…"
select select "PSST"
click select "Select Bulk Bundle(s) Cardboard Box(es) Carton(s) Crate(s) Drum(s) (Fiberboard)…"
click input "text"
type input "8"
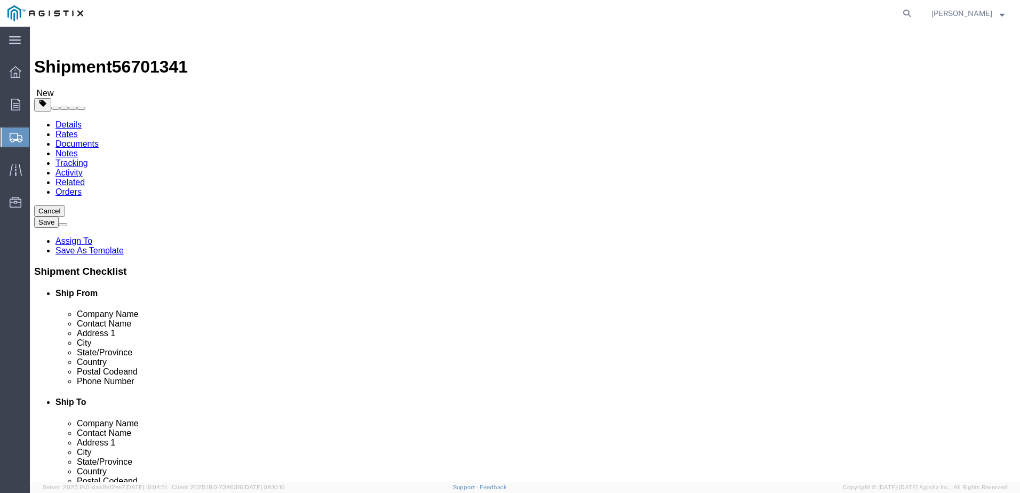
type input "42"
type input "26"
type input "846"
click link "Add Content"
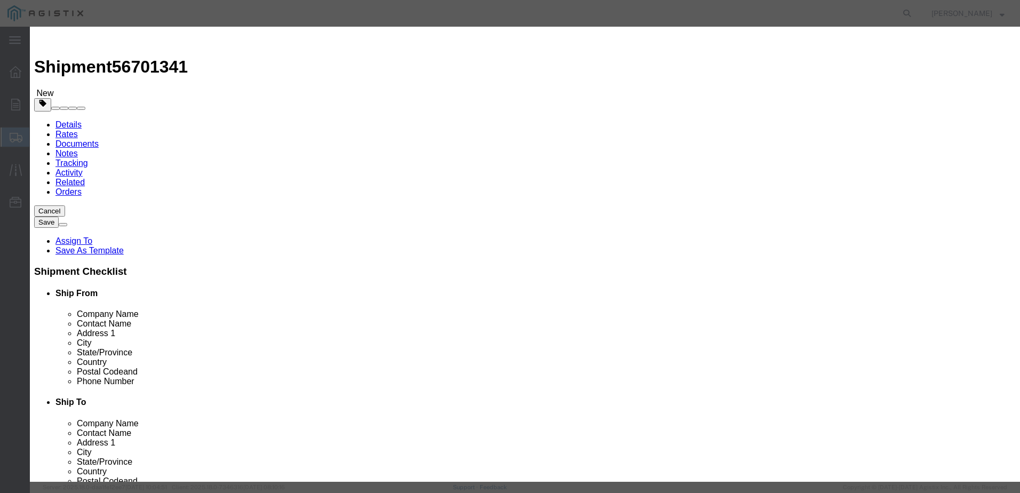
click input "text"
type input "Batteries"
type input "5148"
type input "[MEDICAL_DATA]_150"
click input "0"
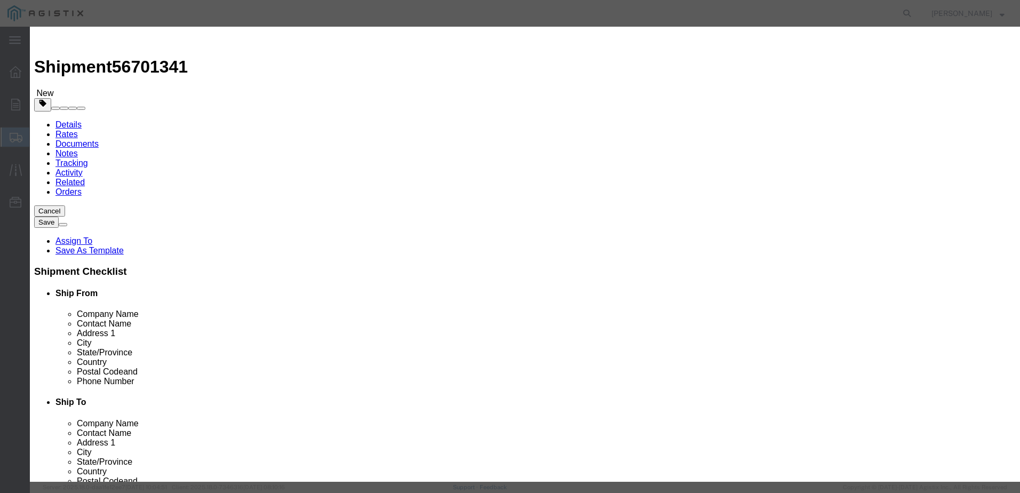
click input "0"
type input "8"
type input "41184"
drag, startPoint x: 350, startPoint y: 121, endPoint x: 283, endPoint y: 121, distance: 67.2
click div "Total Value 41184 Select ADP AED AFN ALL AMD AOA ARS ATS AUD AWG AZN BAM BBD BD…"
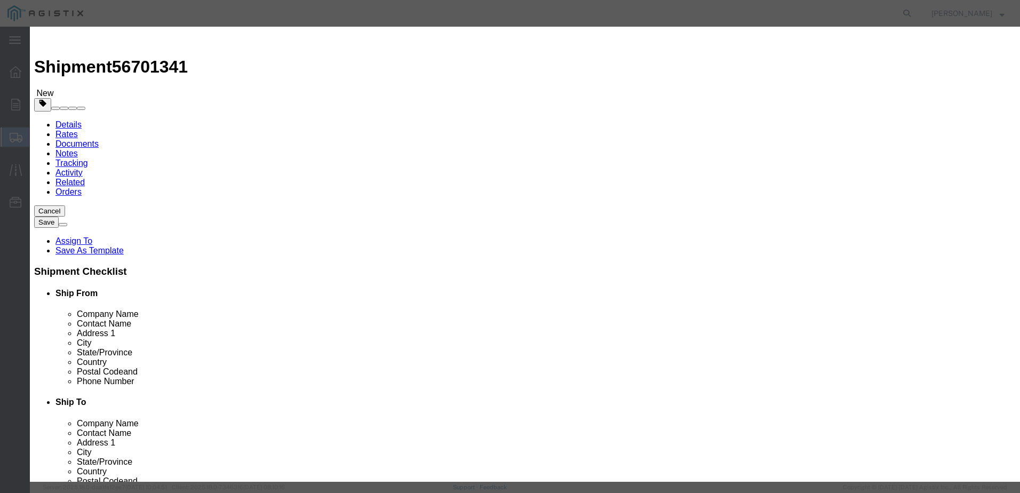
type input "3432.00"
select select "USD"
click select "Select 50 55 60 65 70 85 92.5 100 125 175 250 300 400"
select select "60"
click select "Select 50 55 60 65 70 85 92.5 100 125 175 250 300 400"
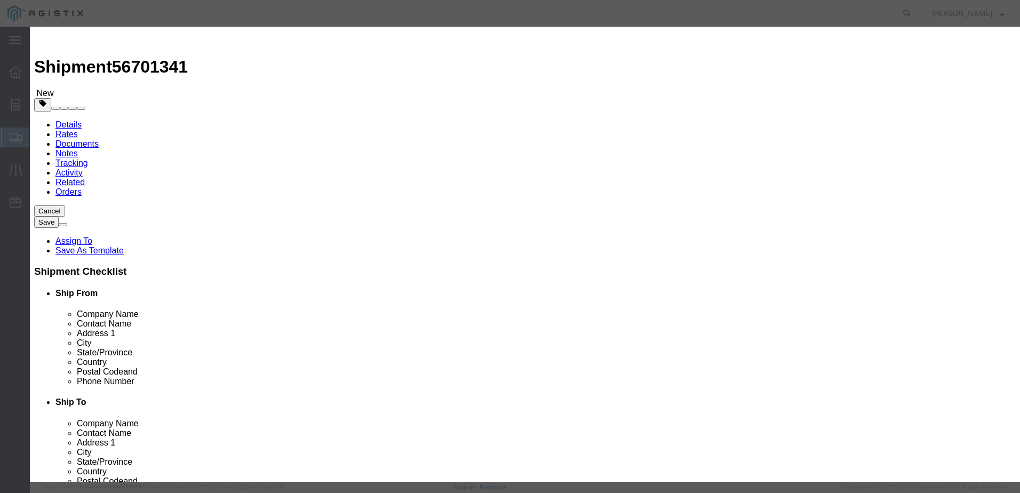
click textarea
type textarea "(8) TEL12-125"
click button "Save & Close"
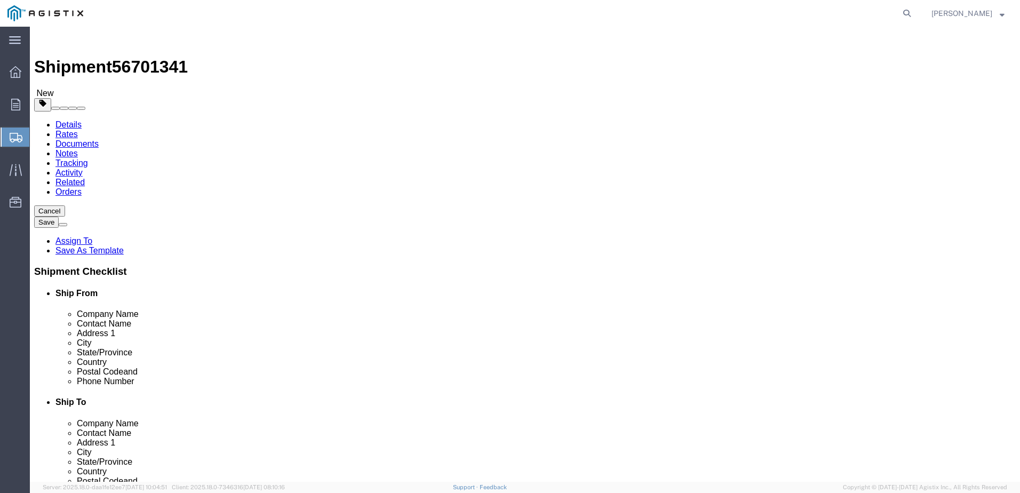
click button "Rate Shipment"
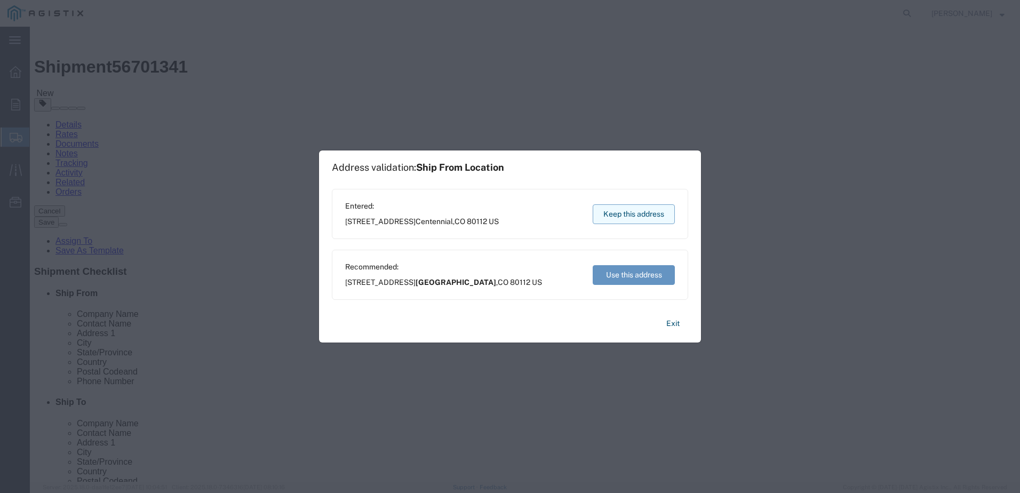
click at [603, 212] on button "Keep this address" at bounding box center [633, 214] width 82 height 20
